Goal: Information Seeking & Learning: Learn about a topic

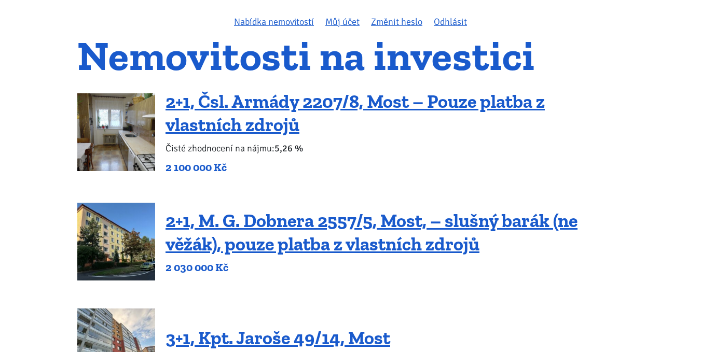
scroll to position [52, 0]
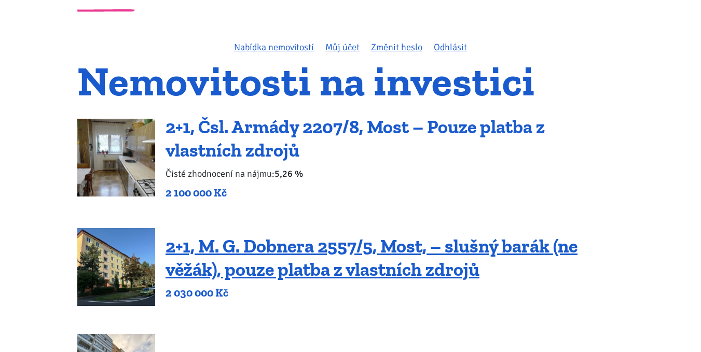
click at [183, 123] on link "2+1, Čsl. Armády 2207/8, Most – Pouze platba z vlastních zdrojů" at bounding box center [354, 139] width 379 height 46
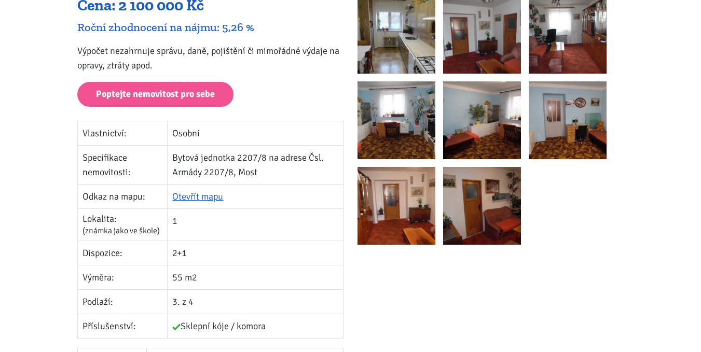
scroll to position [156, 0]
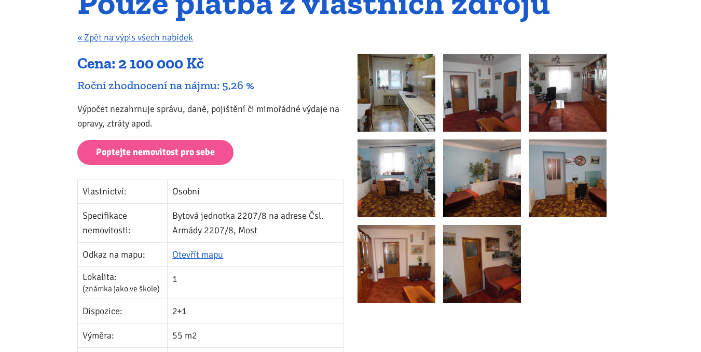
click at [379, 107] on img at bounding box center [396, 93] width 78 height 78
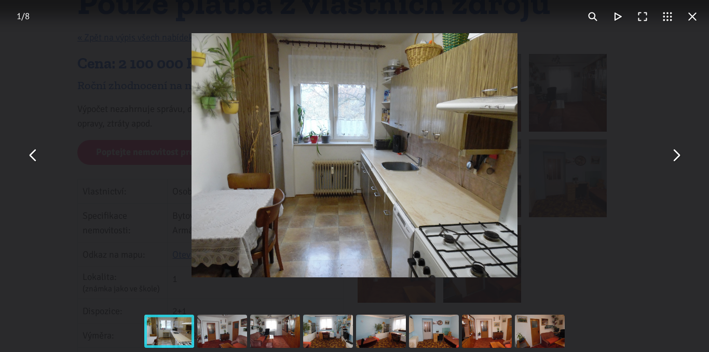
click at [673, 157] on button "You can close this modal content with the ESC key" at bounding box center [675, 155] width 25 height 25
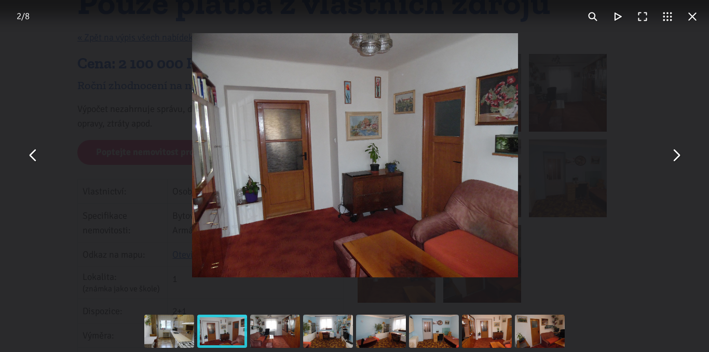
click at [673, 157] on button "You can close this modal content with the ESC key" at bounding box center [675, 155] width 25 height 25
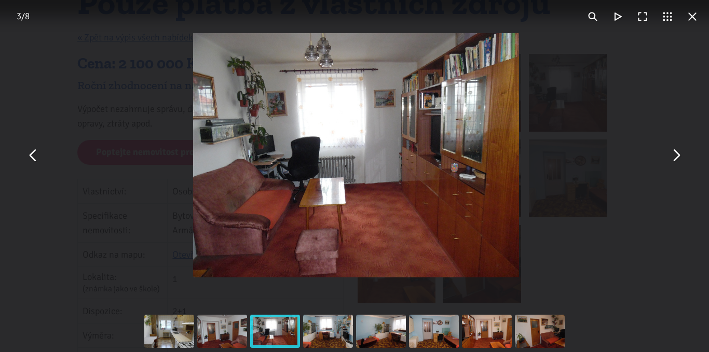
click at [673, 157] on button "You can close this modal content with the ESC key" at bounding box center [675, 155] width 25 height 25
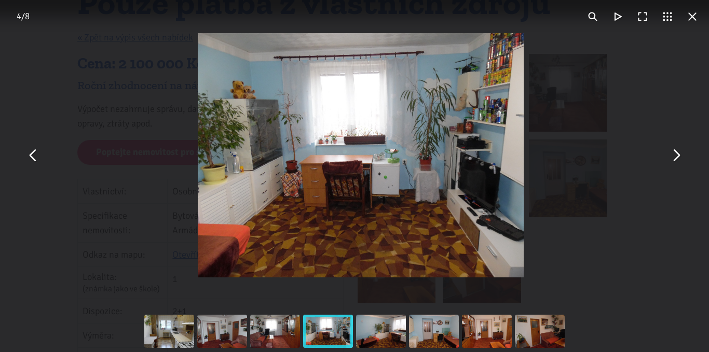
click at [673, 157] on button "You can close this modal content with the ESC key" at bounding box center [675, 155] width 25 height 25
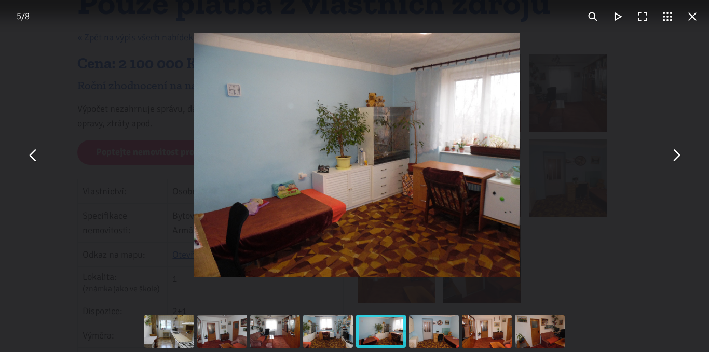
click at [673, 157] on button "You can close this modal content with the ESC key" at bounding box center [675, 155] width 25 height 25
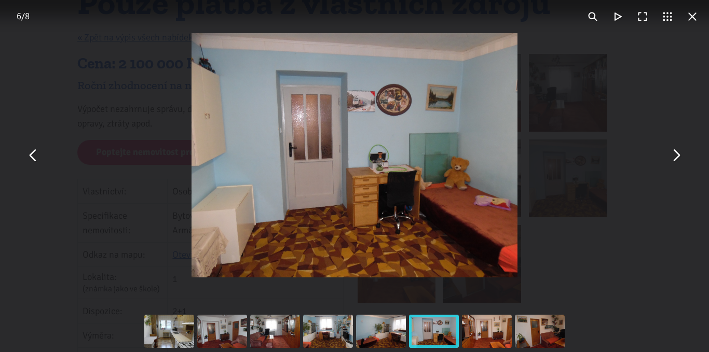
click at [673, 157] on button "You can close this modal content with the ESC key" at bounding box center [675, 155] width 25 height 25
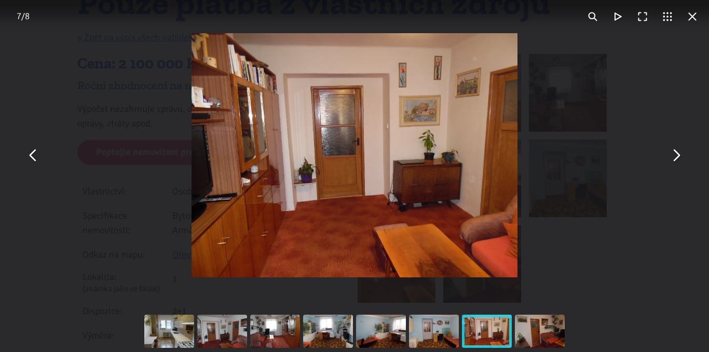
click at [691, 14] on button "You can close this modal content with the ESC key" at bounding box center [692, 16] width 25 height 25
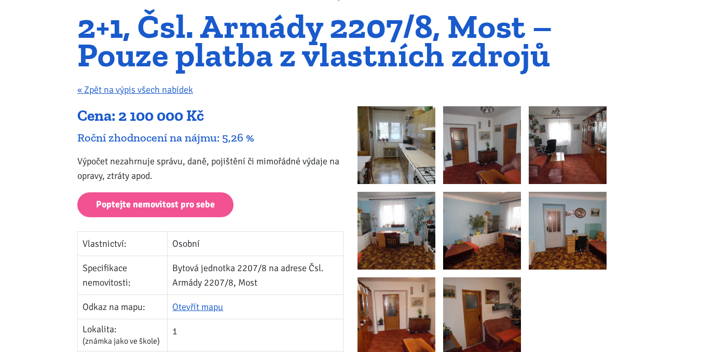
scroll to position [104, 0]
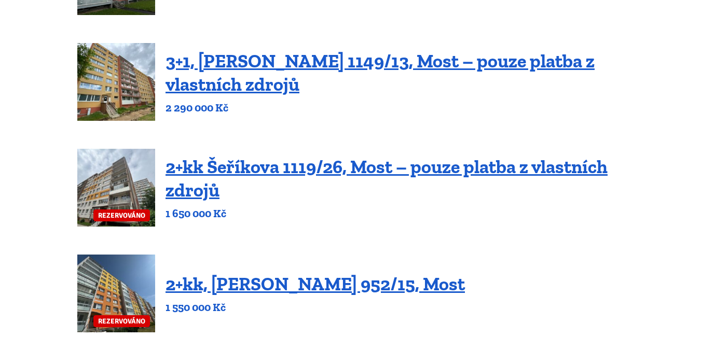
scroll to position [467, 0]
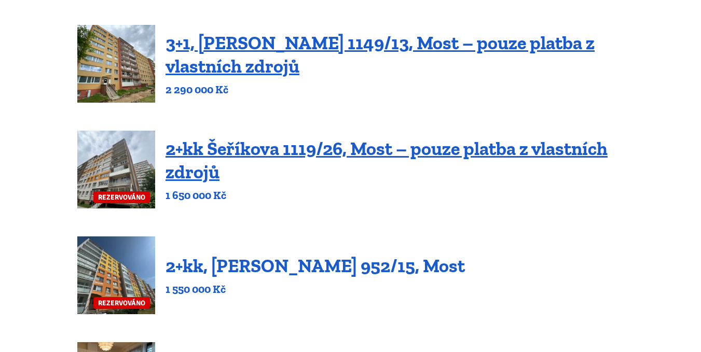
click at [207, 262] on link "2+kk, [PERSON_NAME] 952/15, Most" at bounding box center [314, 266] width 299 height 22
click at [266, 267] on link "2+kk, [PERSON_NAME] 952/15, Most" at bounding box center [314, 266] width 299 height 22
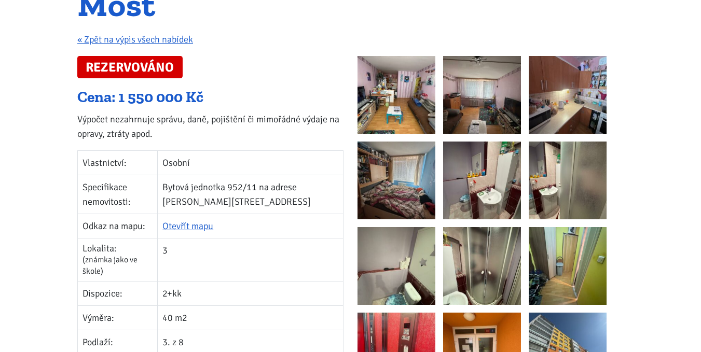
scroll to position [156, 0]
